Goal: Navigation & Orientation: Find specific page/section

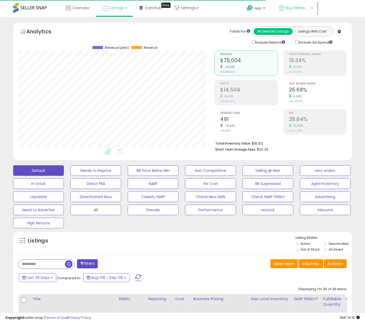
click at [291, 7] on span "Buy Refreshed" at bounding box center [298, 7] width 24 height 5
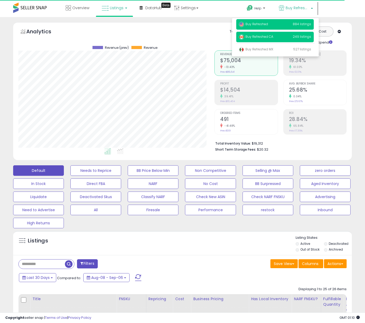
drag, startPoint x: 261, startPoint y: 50, endPoint x: 244, endPoint y: 39, distance: 20.0
click at [260, 50] on span "Buy Refreshed MX" at bounding box center [256, 49] width 34 height 4
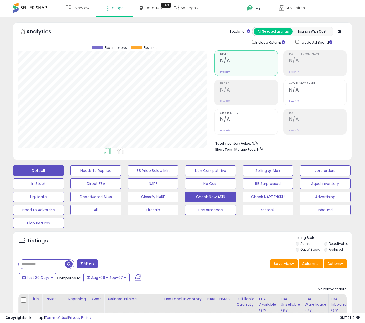
scroll to position [38, 0]
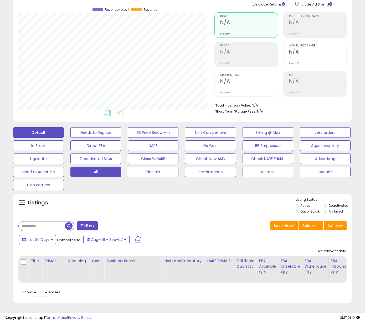
click at [94, 172] on button "All" at bounding box center [95, 172] width 51 height 11
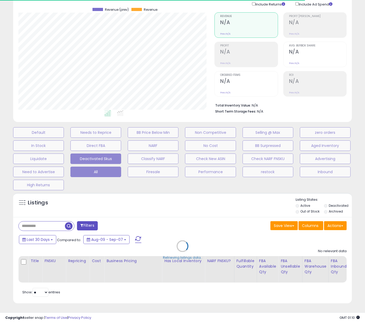
select select "**"
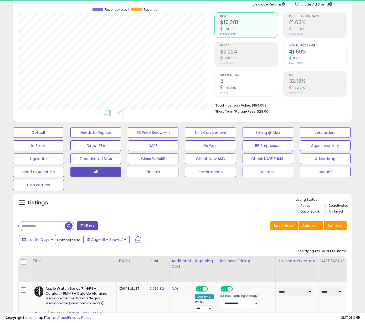
scroll to position [108, 196]
